Goal: Information Seeking & Learning: Find contact information

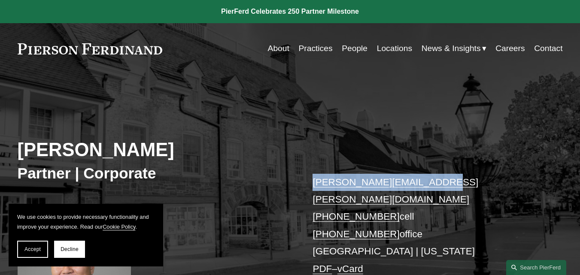
drag, startPoint x: 318, startPoint y: 183, endPoint x: 456, endPoint y: 181, distance: 137.3
click at [456, 181] on div "[PERSON_NAME] Partner | Corporate [PERSON_NAME][EMAIL_ADDRESS][PERSON_NAME][DOM…" at bounding box center [290, 213] width 580 height 245
click at [430, 127] on div "[PERSON_NAME] Partner | Corporate [PERSON_NAME][EMAIL_ADDRESS][PERSON_NAME][DOM…" at bounding box center [290, 213] width 580 height 245
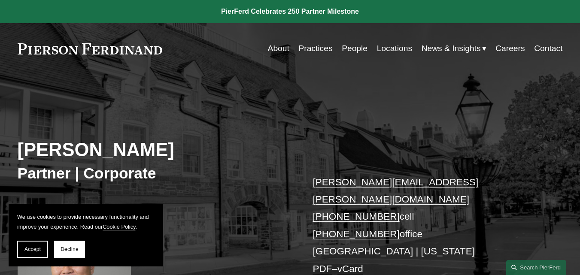
scroll to position [43, 0]
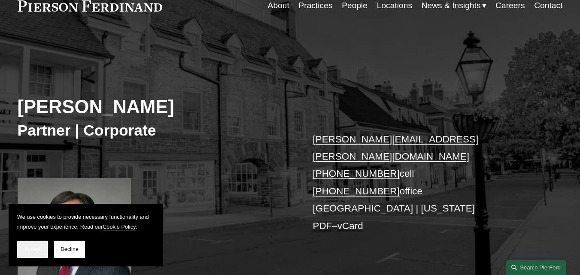
click at [31, 251] on span "Accept" at bounding box center [32, 249] width 16 height 6
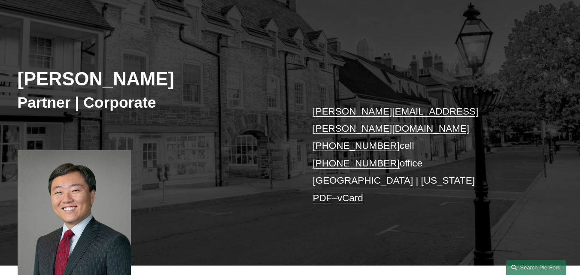
scroll to position [86, 0]
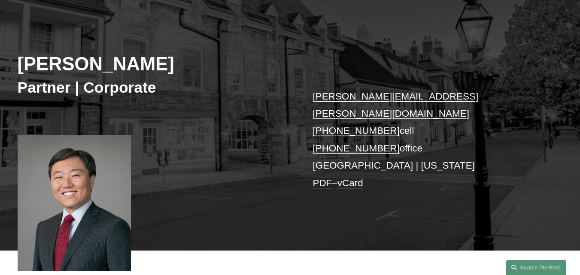
click at [37, 90] on h3 "Partner | Corporate" at bounding box center [154, 88] width 272 height 19
copy h3 "Partner"
copy p "[US_STATE]"
drag, startPoint x: 411, startPoint y: 149, endPoint x: 363, endPoint y: 149, distance: 48.1
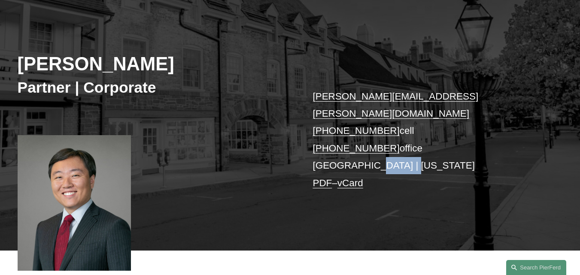
click at [363, 149] on p "[PERSON_NAME][EMAIL_ADDRESS][PERSON_NAME][DOMAIN_NAME] [PHONE_NUMBER] cell [PHO…" at bounding box center [425, 140] width 227 height 104
click at [321, 151] on p "[PERSON_NAME][EMAIL_ADDRESS][PERSON_NAME][DOMAIN_NAME] [PHONE_NUMBER] cell [PHO…" at bounding box center [425, 140] width 227 height 104
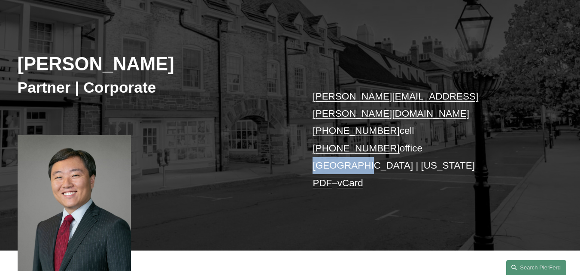
click at [321, 151] on p "[PERSON_NAME][EMAIL_ADDRESS][PERSON_NAME][DOMAIN_NAME] [PHONE_NUMBER] cell [PHO…" at bounding box center [425, 140] width 227 height 104
copy p "[GEOGRAPHIC_DATA]"
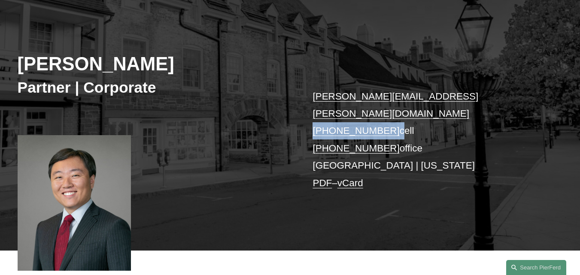
drag, startPoint x: 308, startPoint y: 115, endPoint x: 387, endPoint y: 118, distance: 79.4
click at [387, 118] on div "[PERSON_NAME] Partner | Corporate [PERSON_NAME][EMAIL_ADDRESS][PERSON_NAME][DOM…" at bounding box center [290, 128] width 580 height 245
copy p "[PHONE_NUMBER]"
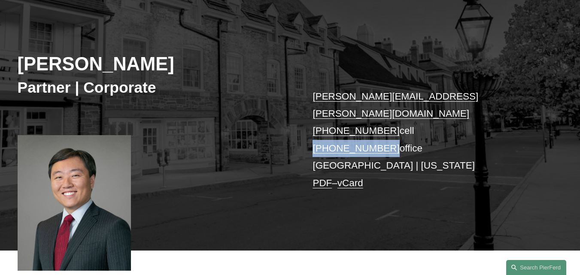
copy link "[PHONE_NUMBER]"
drag, startPoint x: 336, startPoint y: 134, endPoint x: 382, endPoint y: 131, distance: 46.0
click at [382, 131] on div "[PERSON_NAME] Partner | Corporate [PERSON_NAME][EMAIL_ADDRESS][PERSON_NAME][DOM…" at bounding box center [290, 128] width 580 height 245
copy link "[PHONE_NUMBER]"
click at [318, 63] on div "[PERSON_NAME] Partner | Corporate [PERSON_NAME][EMAIL_ADDRESS][PERSON_NAME][DOM…" at bounding box center [290, 128] width 580 height 245
